Goal: Information Seeking & Learning: Find specific fact

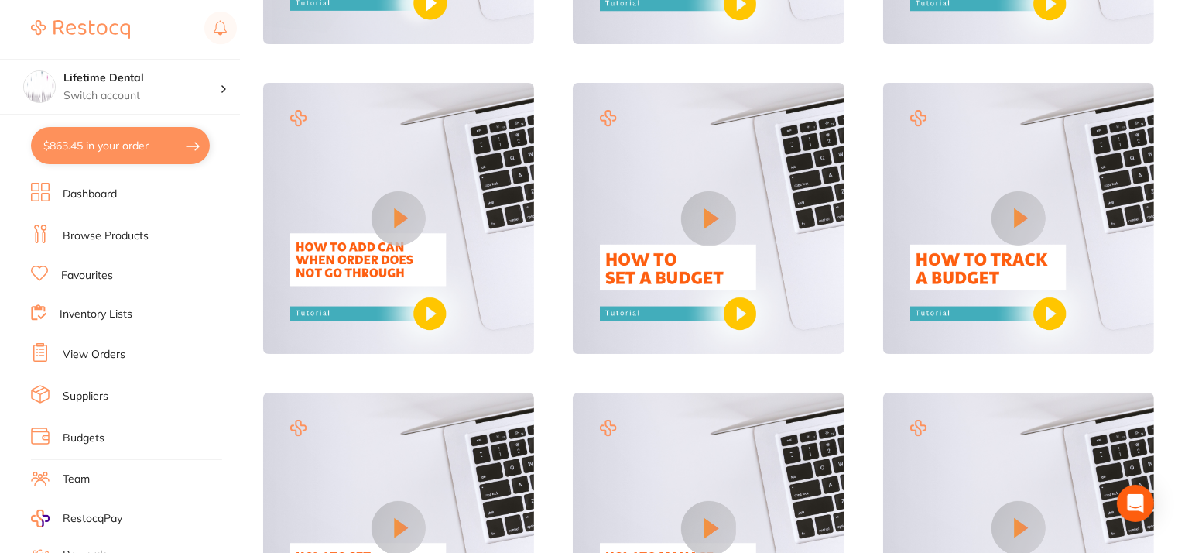
click at [52, 190] on li "Dashboard" at bounding box center [136, 194] width 210 height 23
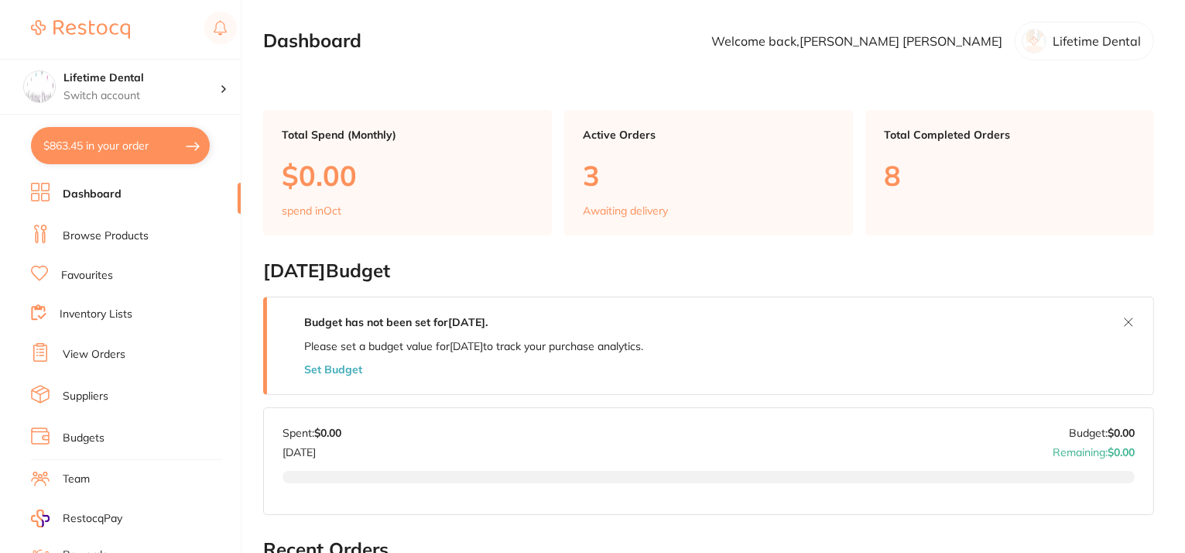
click at [101, 238] on link "Browse Products" at bounding box center [106, 235] width 86 height 15
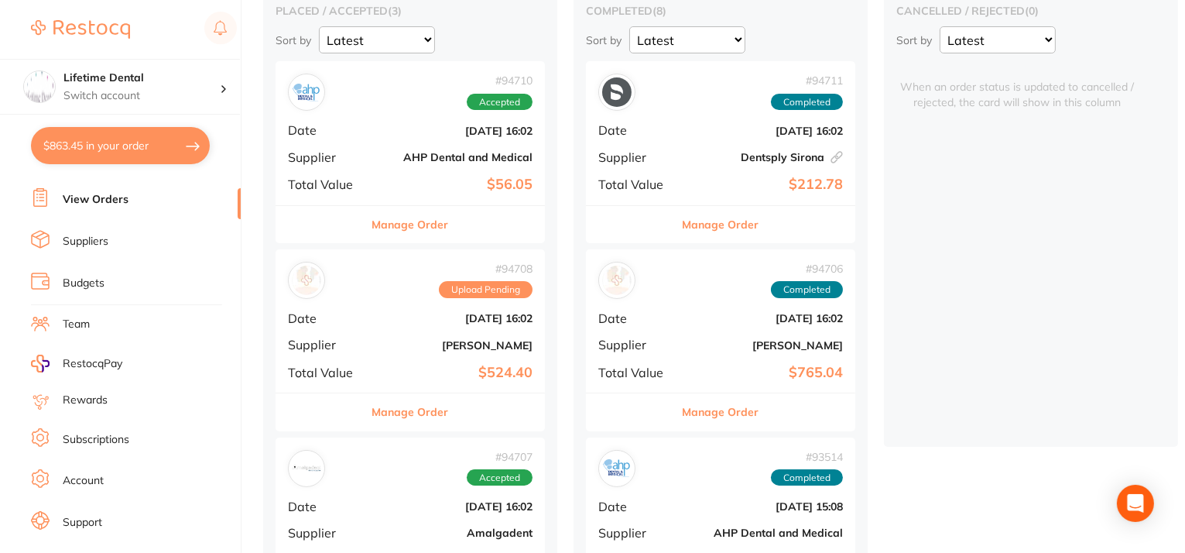
scroll to position [232, 0]
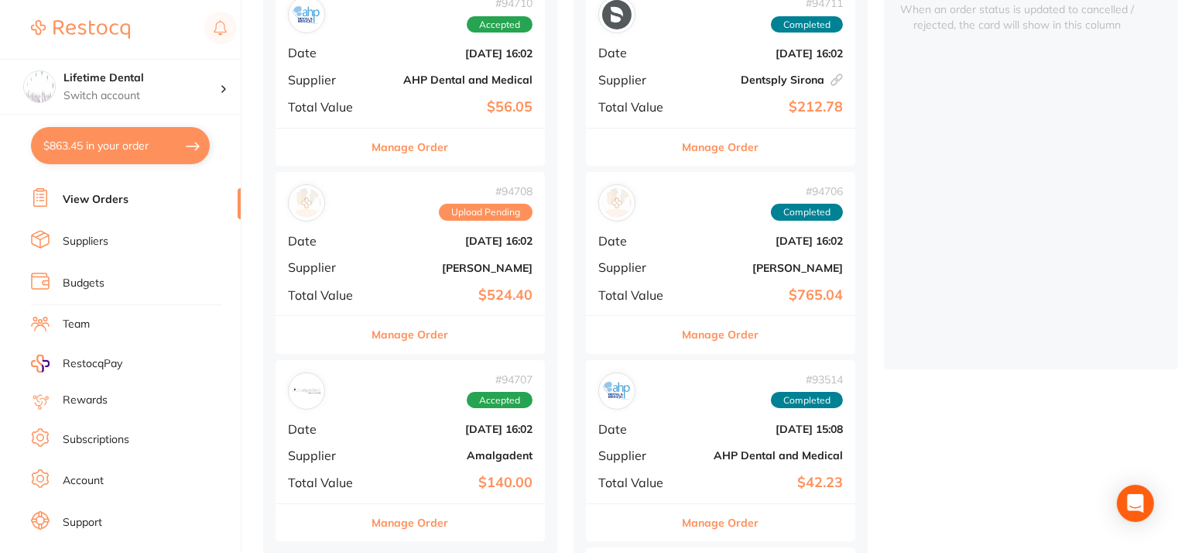
click at [475, 218] on span "Upload Pending" at bounding box center [486, 212] width 94 height 17
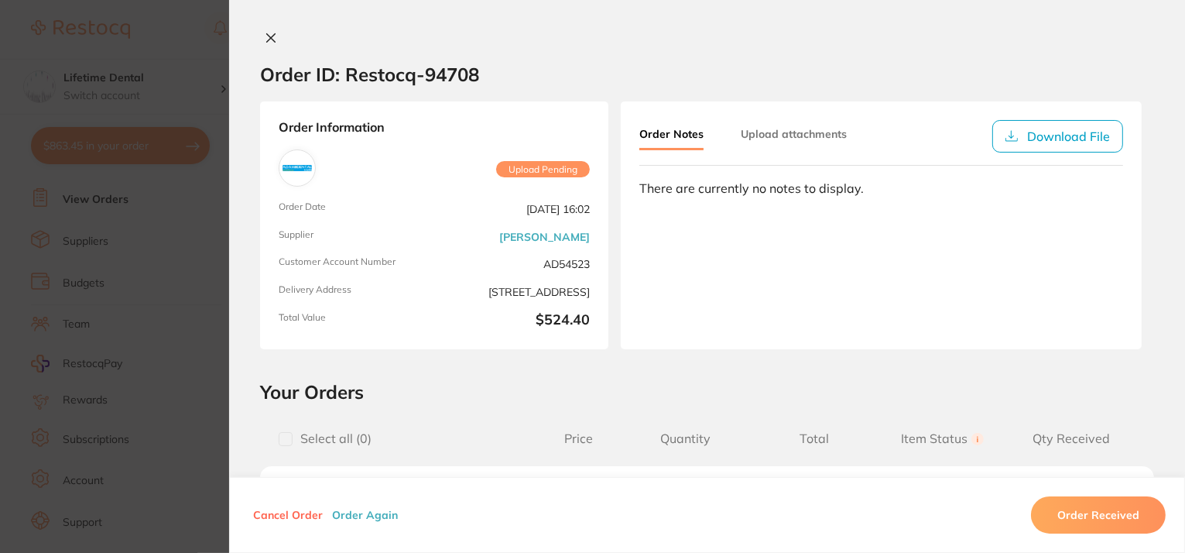
click at [276, 35] on button at bounding box center [271, 39] width 22 height 16
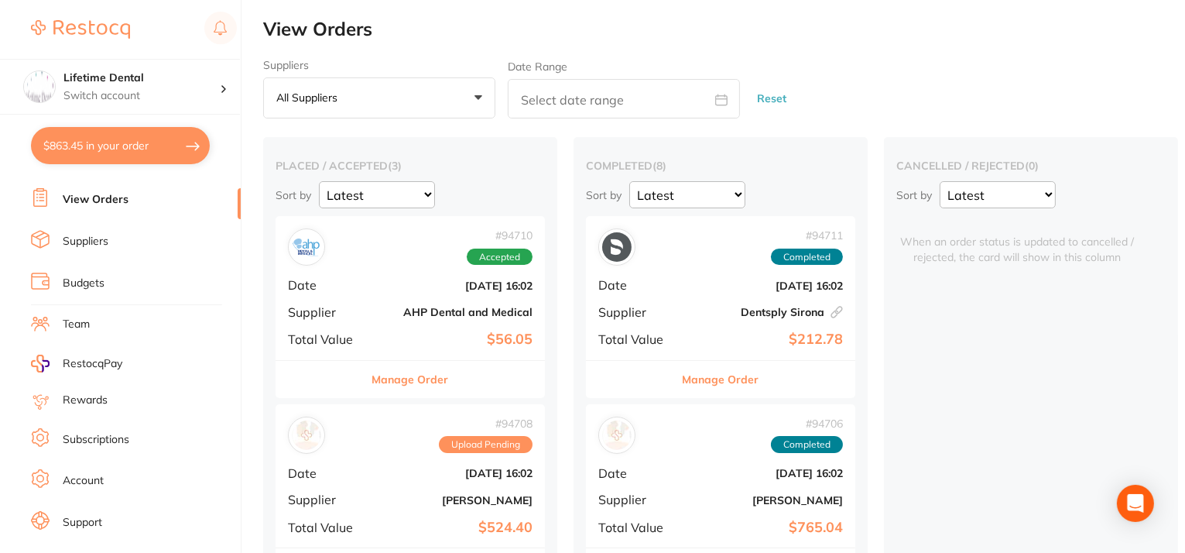
click at [118, 140] on button "$863.45 in your order" at bounding box center [120, 145] width 179 height 37
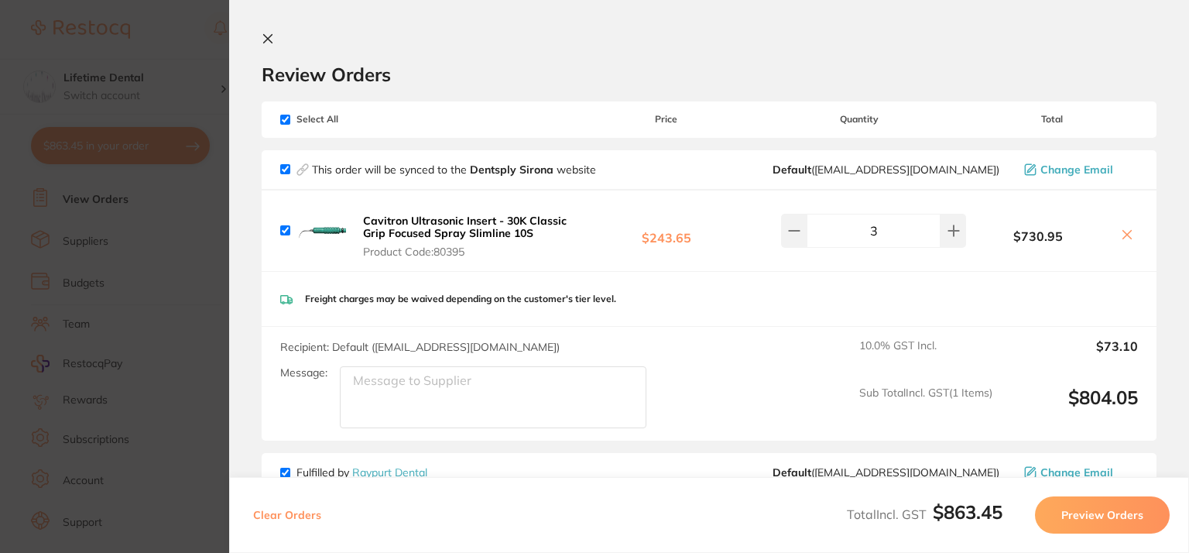
click at [274, 35] on button at bounding box center [271, 40] width 19 height 15
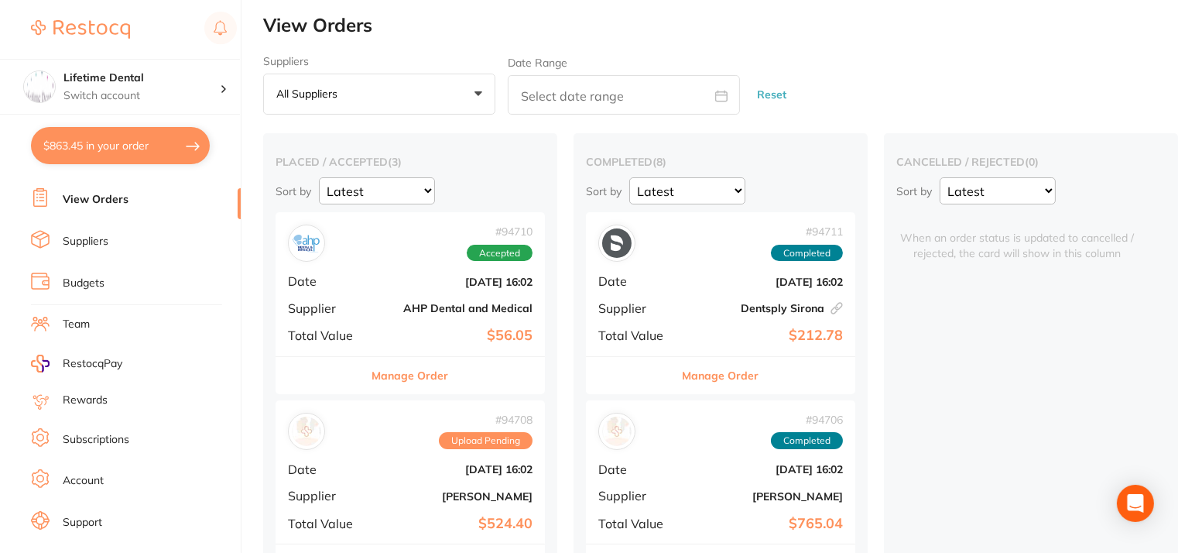
click at [98, 238] on link "Suppliers" at bounding box center [86, 241] width 46 height 15
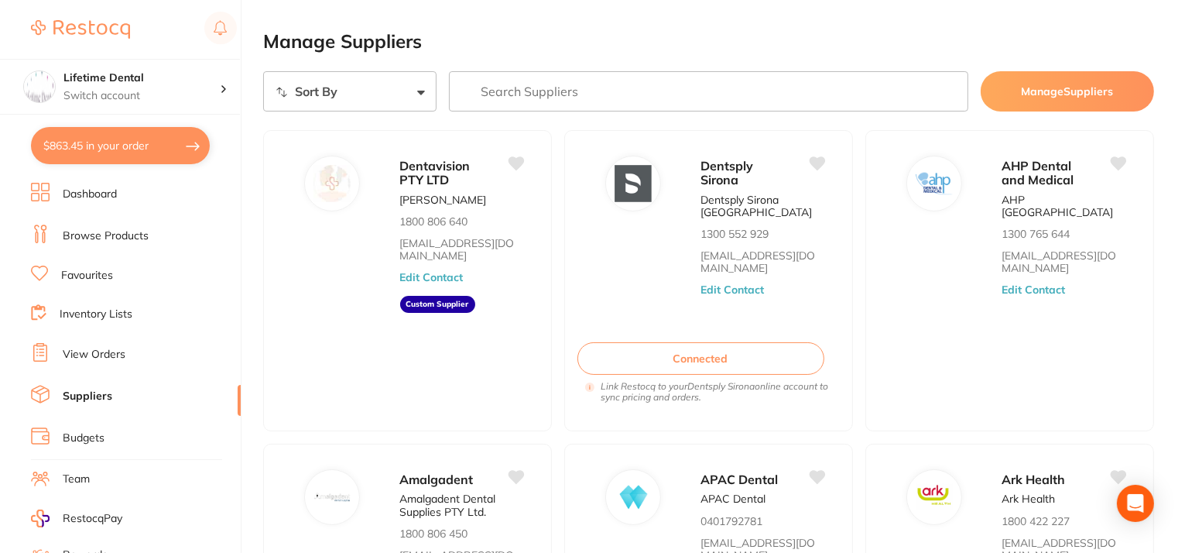
click at [139, 151] on button "$863.45 in your order" at bounding box center [120, 145] width 179 height 37
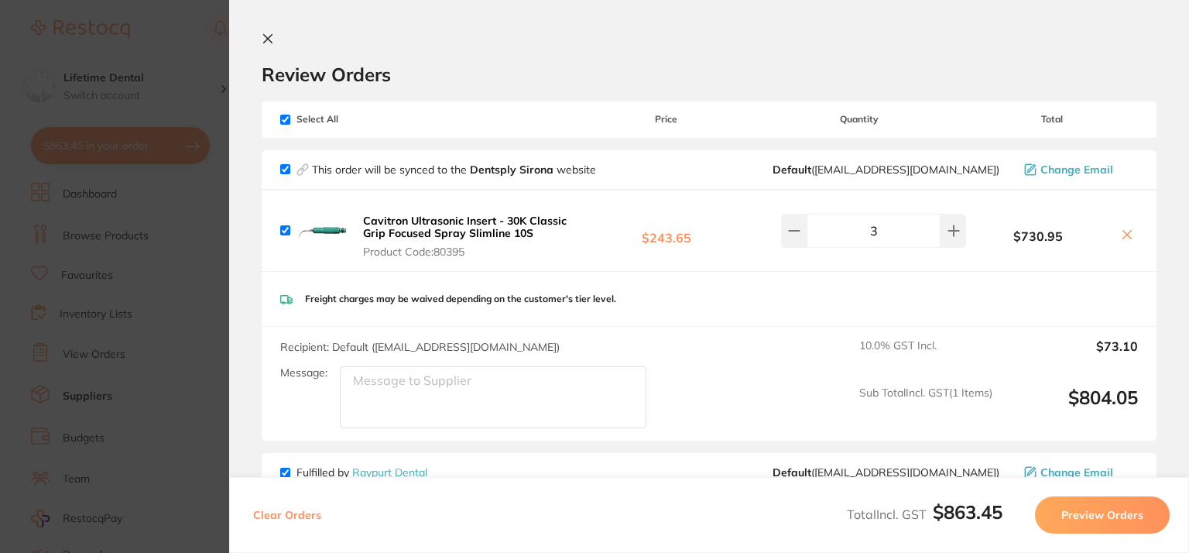
click at [269, 33] on icon at bounding box center [268, 39] width 12 height 12
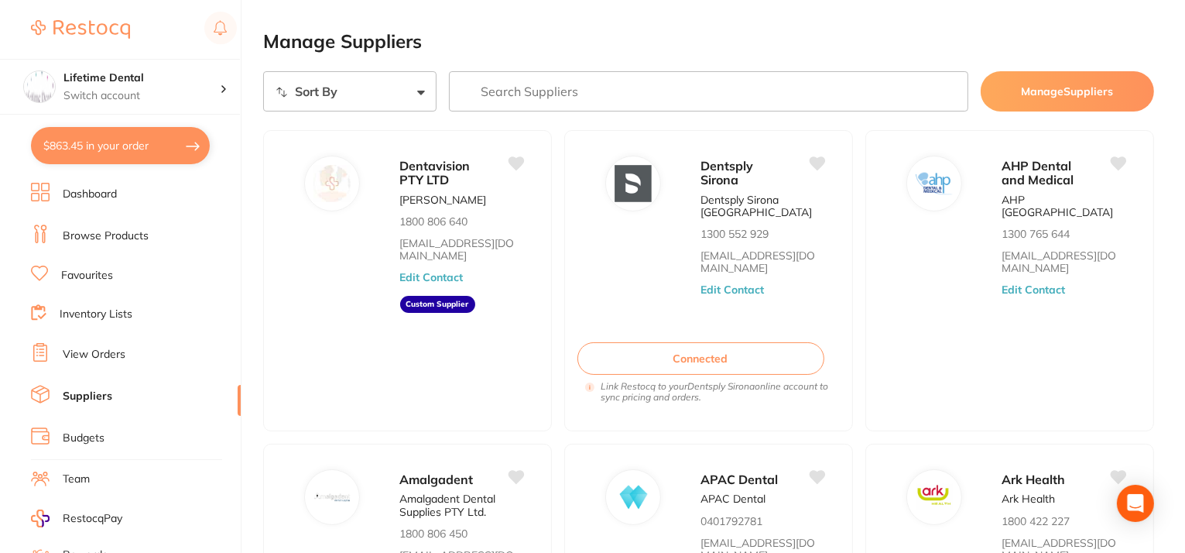
click at [93, 237] on link "Browse Products" at bounding box center [106, 235] width 86 height 15
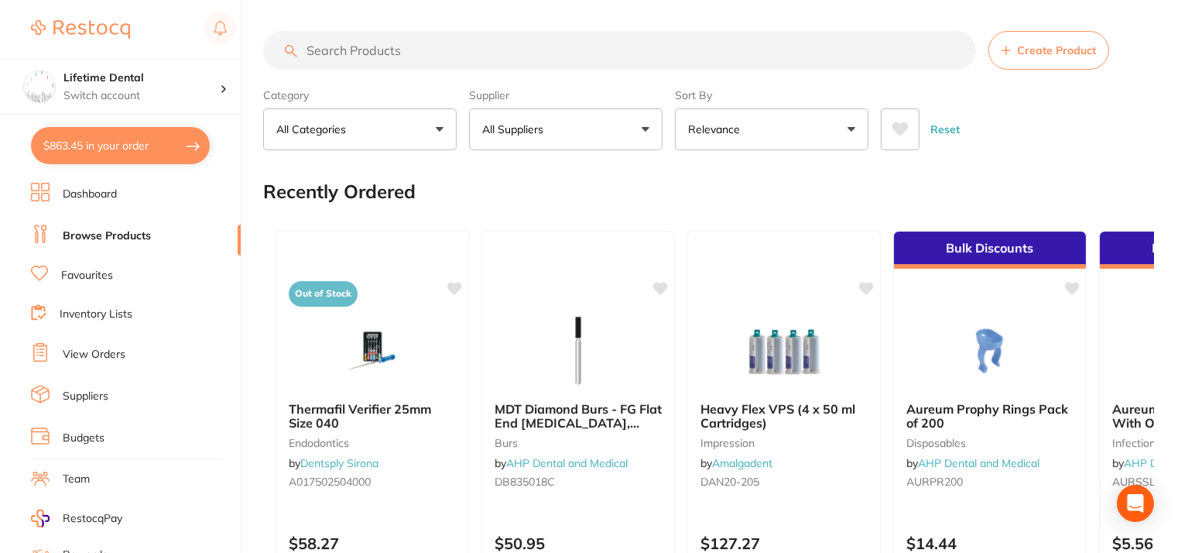
click at [458, 45] on input "search" at bounding box center [619, 50] width 713 height 39
paste input "terumo syringe 5ML"
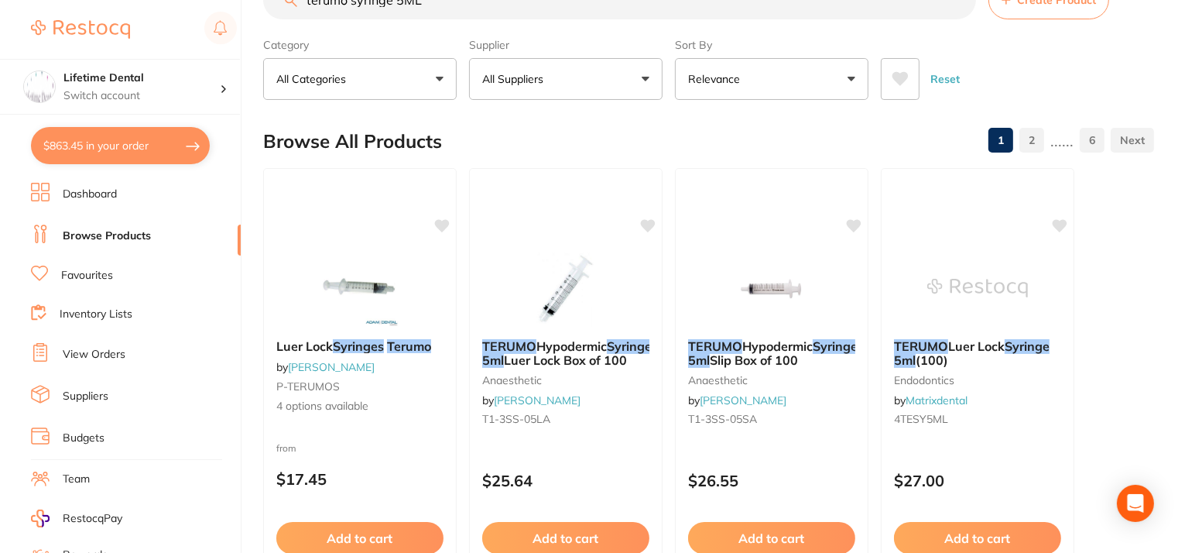
scroll to position [77, 0]
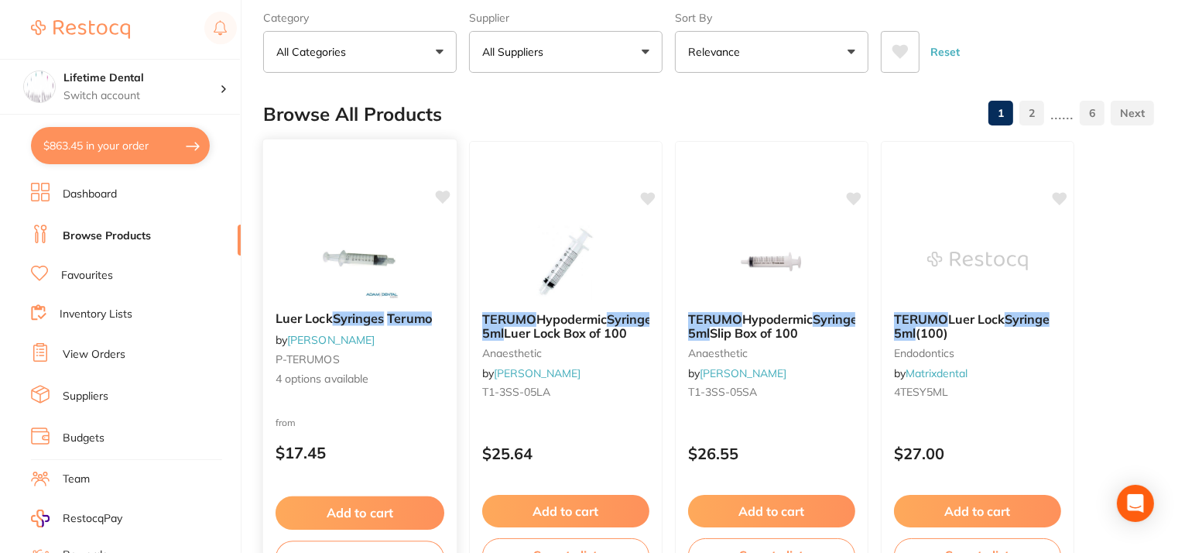
type input "terumo syringe 5ML"
click at [416, 319] on em "Terumo" at bounding box center [409, 317] width 45 height 15
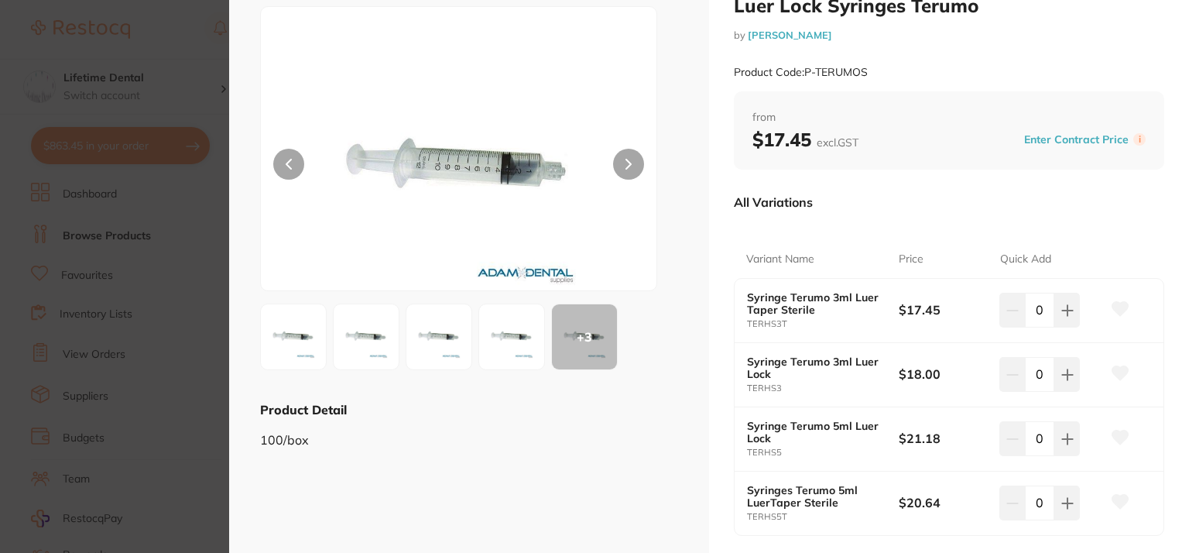
scroll to position [77, 0]
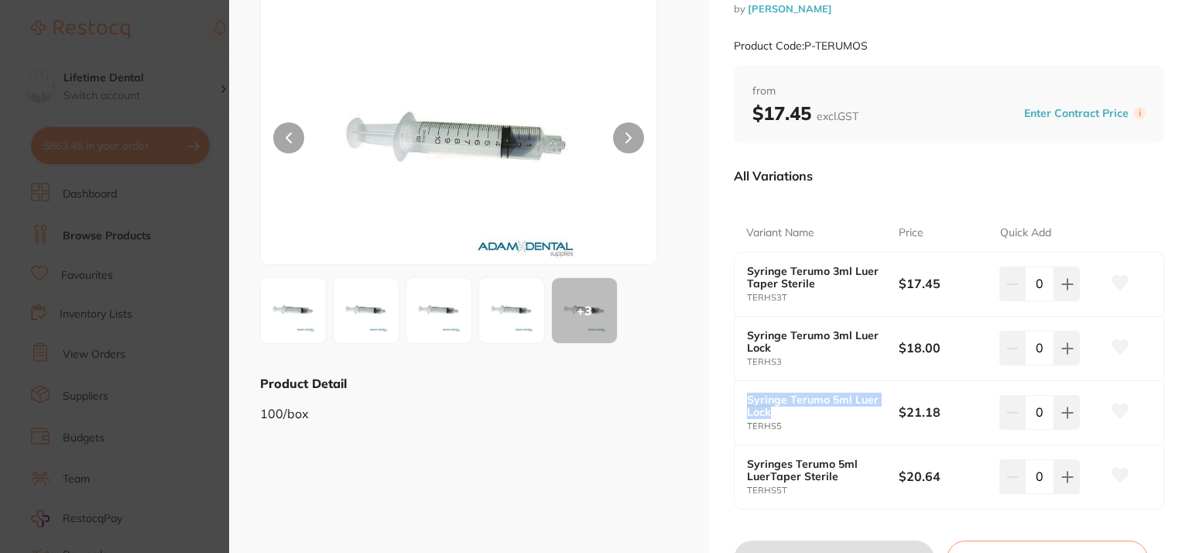
drag, startPoint x: 746, startPoint y: 394, endPoint x: 858, endPoint y: 413, distance: 113.8
click at [858, 413] on b "Syringe Terumo 5ml Luer Lock" at bounding box center [815, 405] width 136 height 25
copy b "Syringe Terumo 5ml Luer Lock"
